Goal: Find specific page/section: Find specific page/section

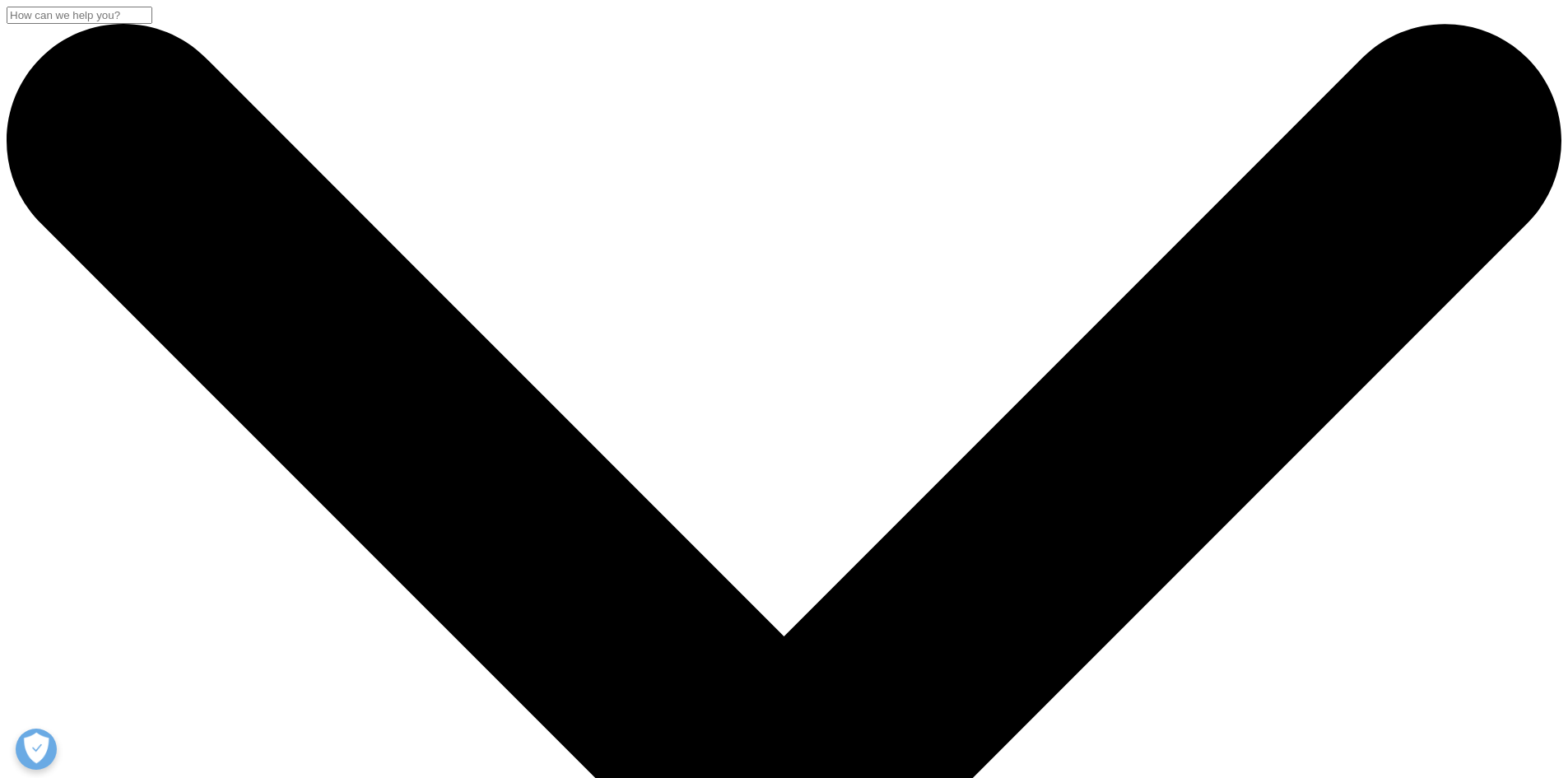
drag, startPoint x: 1566, startPoint y: 356, endPoint x: 1580, endPoint y: 419, distance: 64.5
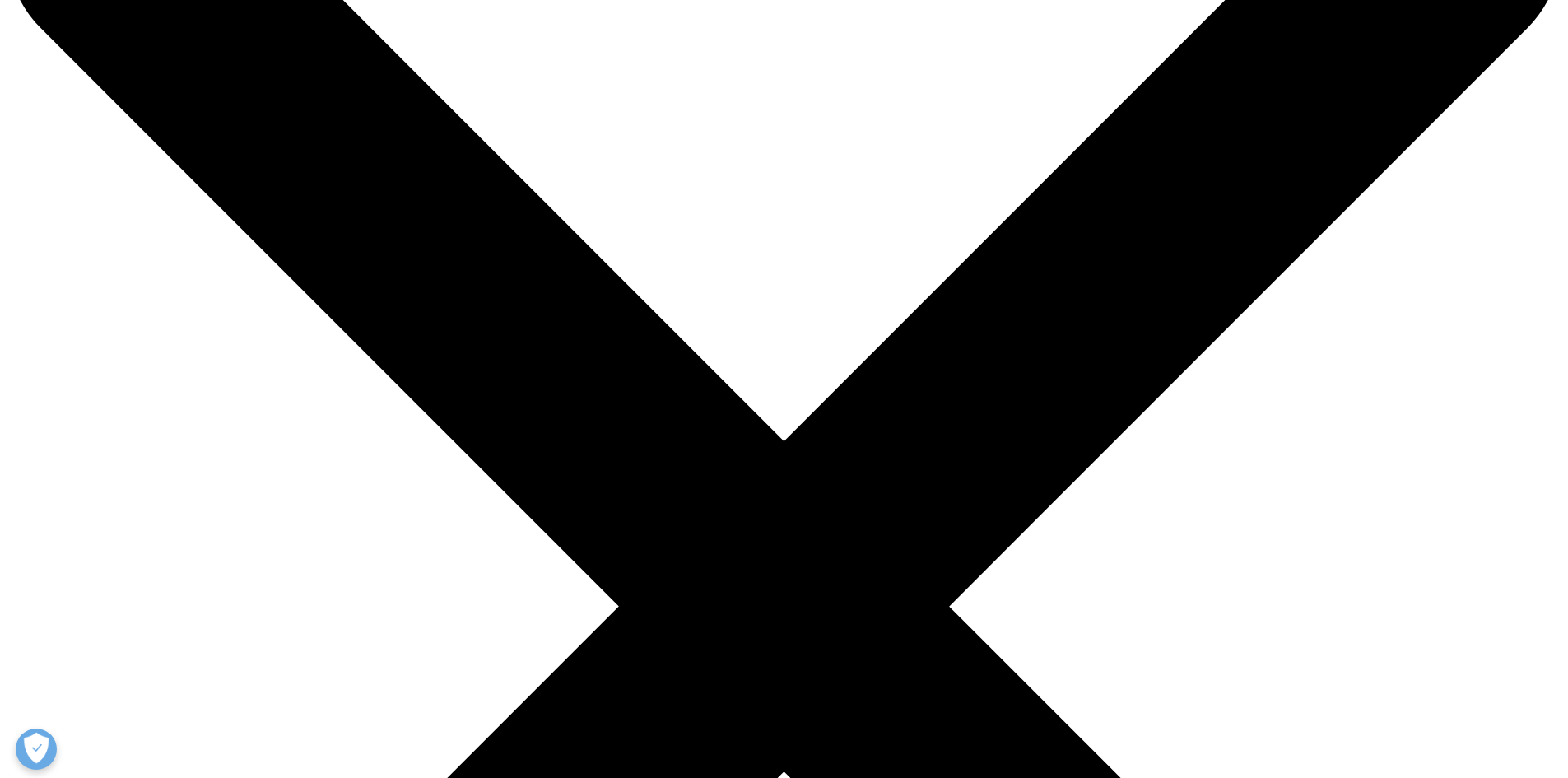
scroll to position [182, 0]
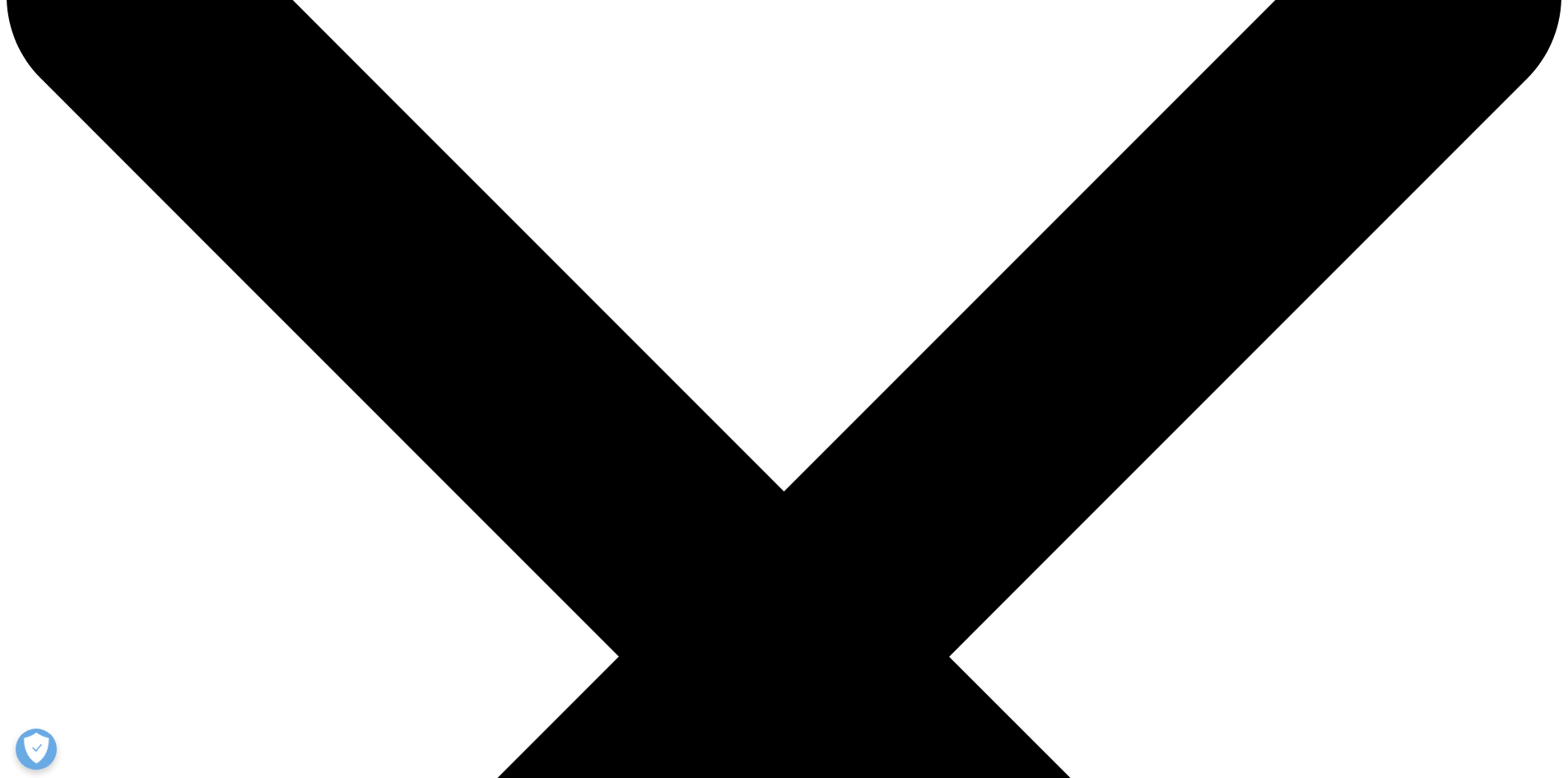
scroll to position [0, 0]
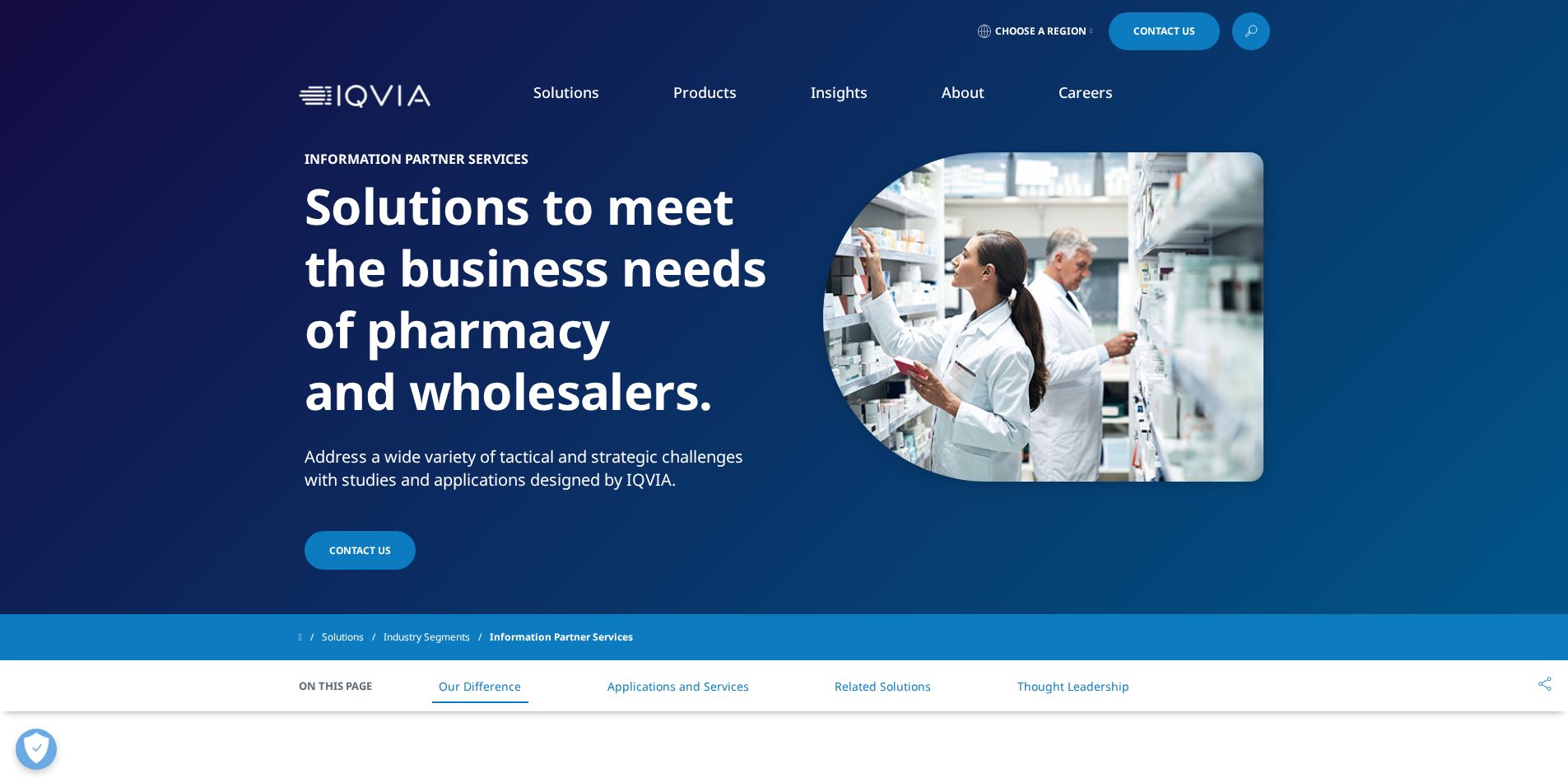
click at [1067, 684] on link "Thought Leadership" at bounding box center [1073, 686] width 112 height 15
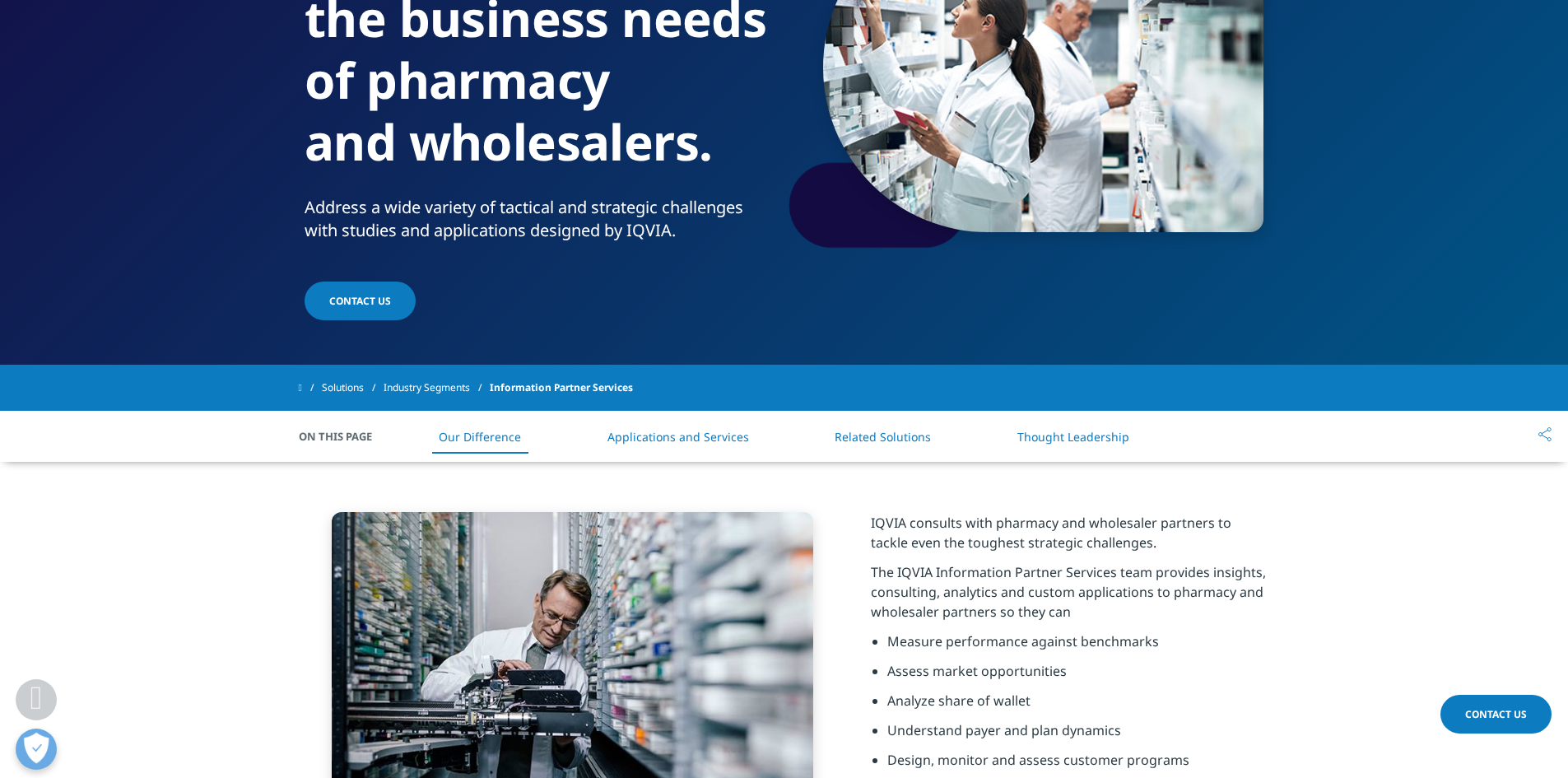
scroll to position [224, 0]
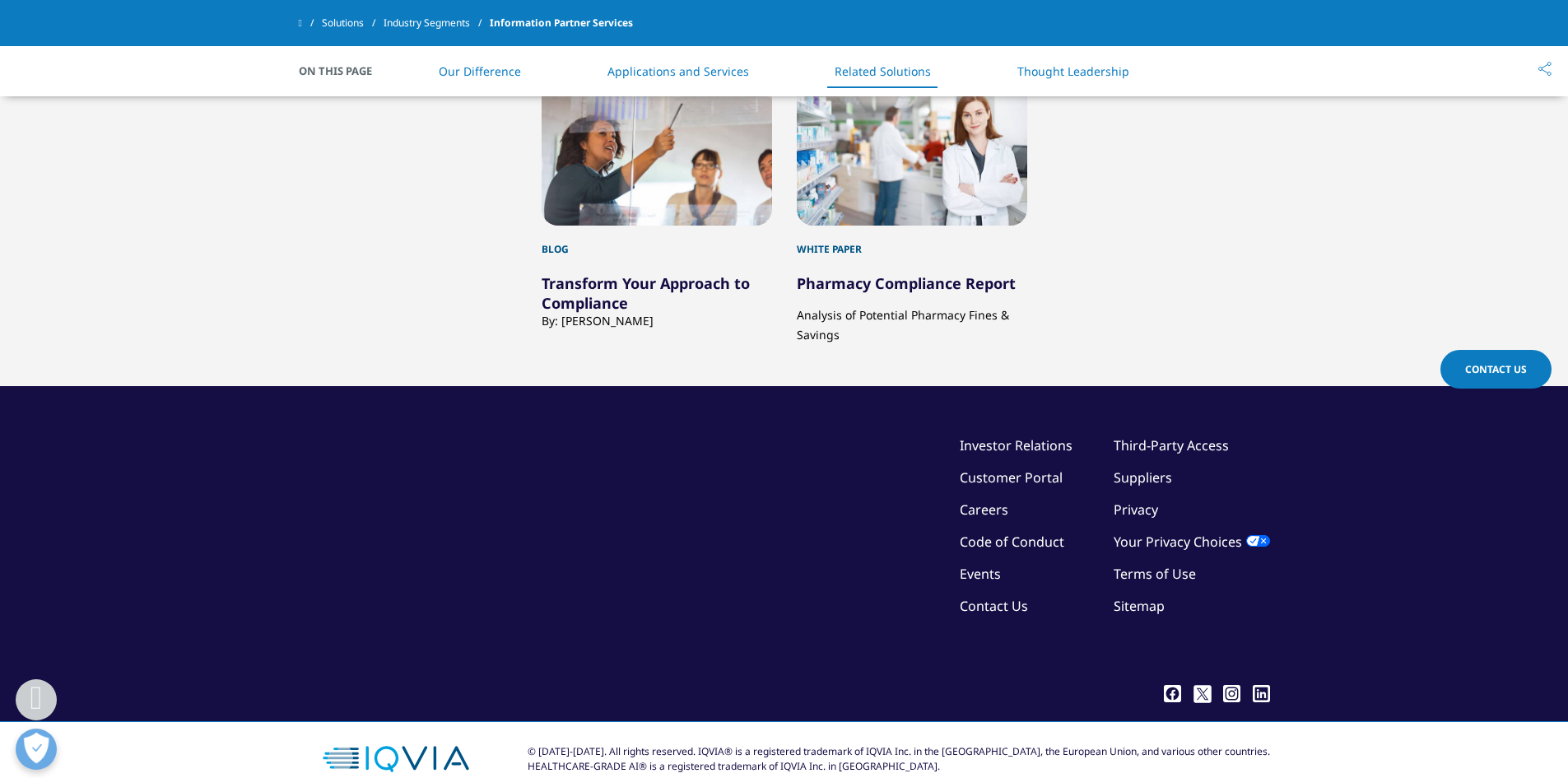
scroll to position [1760, 0]
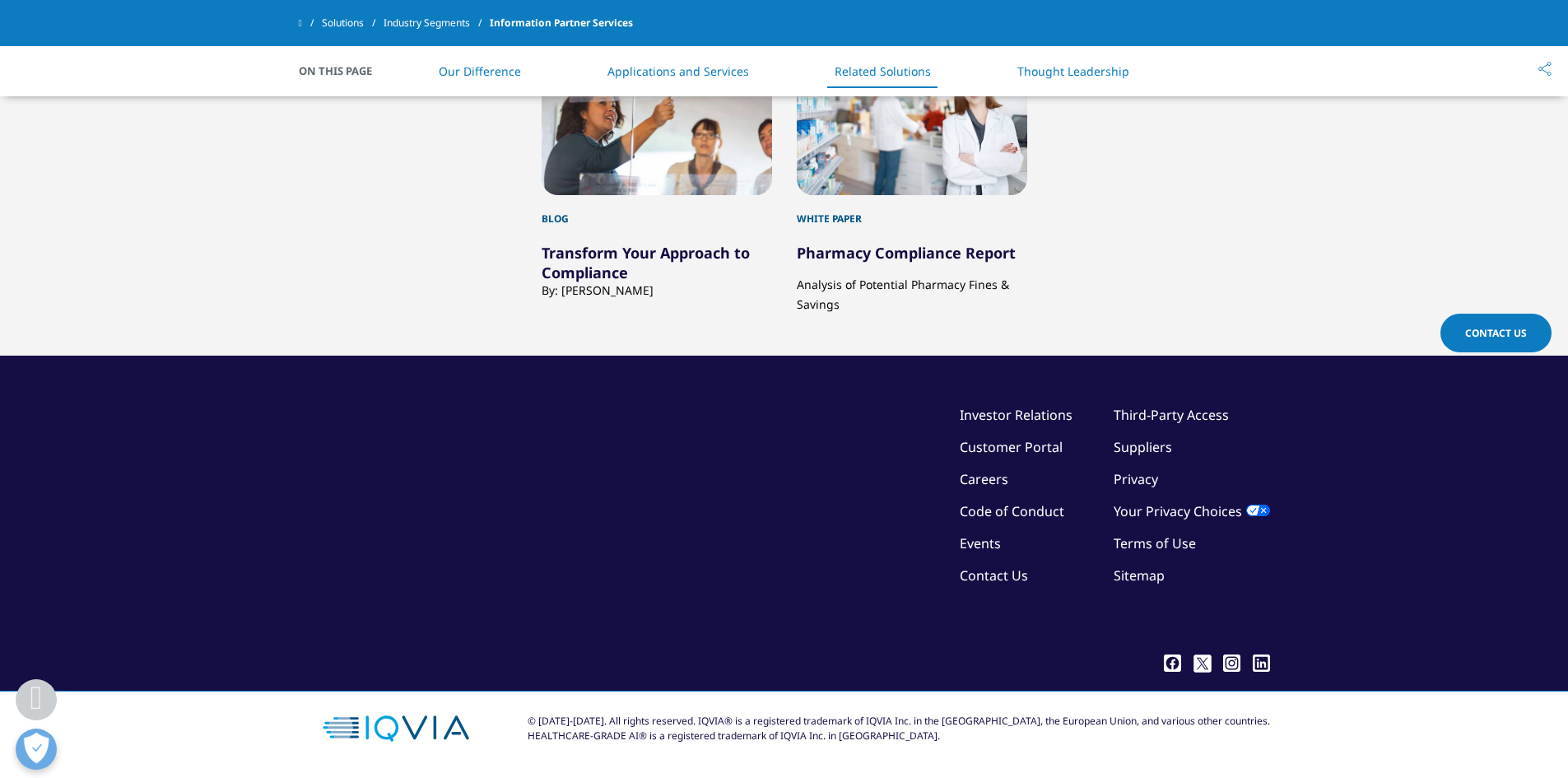
click at [989, 481] on link "Careers" at bounding box center [984, 479] width 48 height 18
